Goal: Understand process/instructions

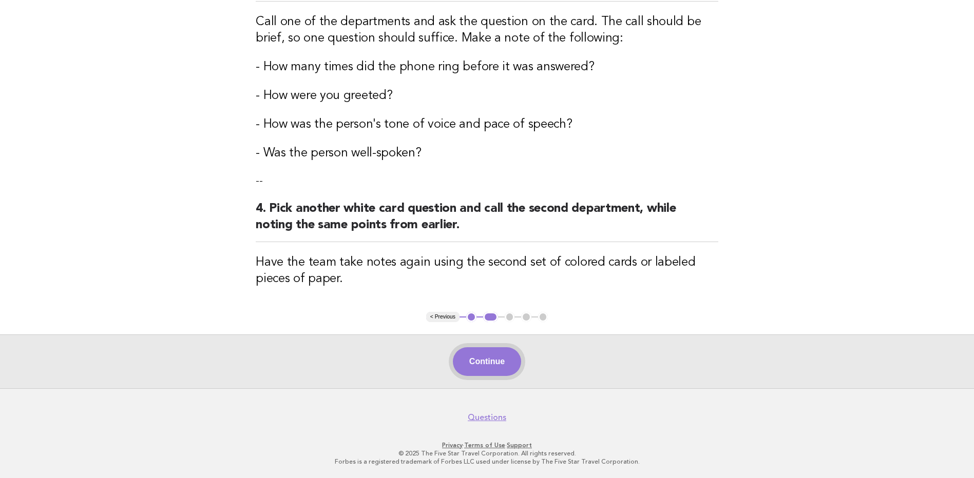
click at [509, 356] on button "Continue" at bounding box center [487, 362] width 68 height 29
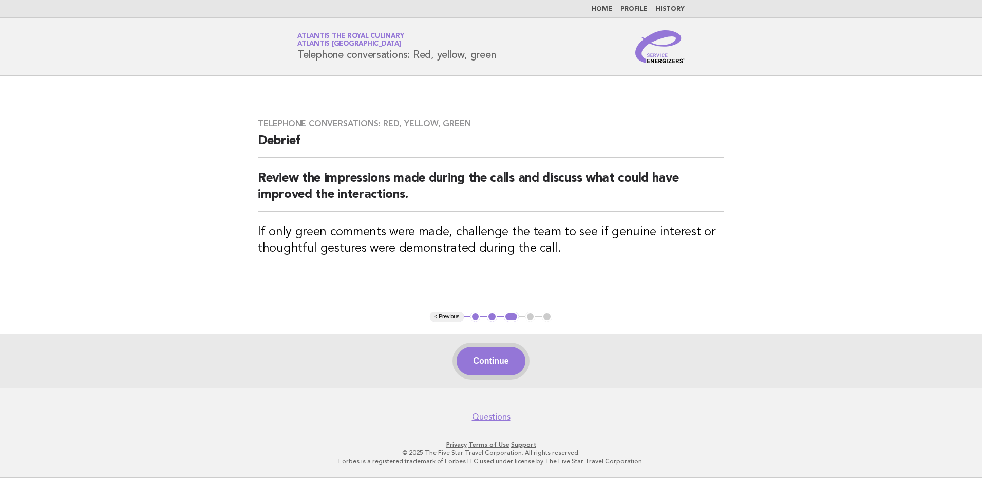
click at [508, 363] on button "Continue" at bounding box center [490, 361] width 68 height 29
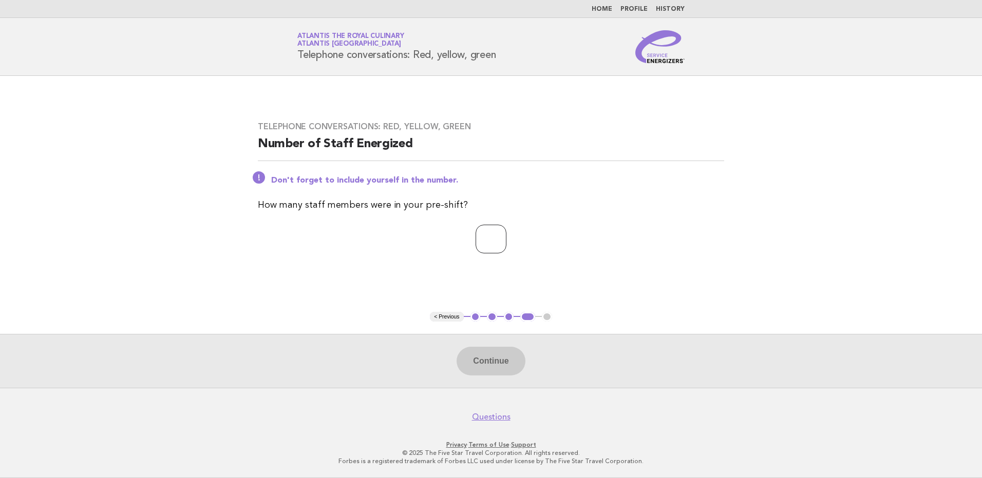
click at [494, 241] on input "number" at bounding box center [490, 239] width 31 height 29
type input "**"
click at [491, 371] on button "Continue" at bounding box center [490, 361] width 68 height 29
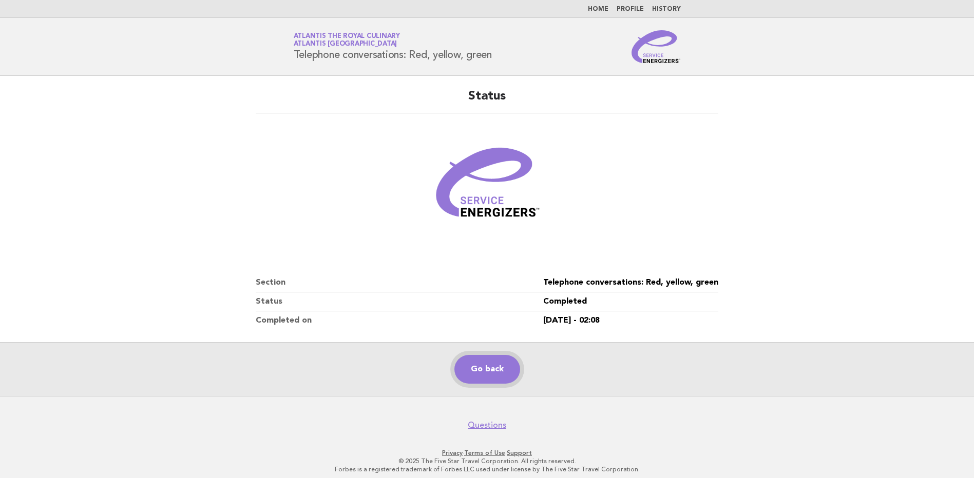
click at [500, 368] on link "Go back" at bounding box center [487, 369] width 66 height 29
